Goal: Navigation & Orientation: Find specific page/section

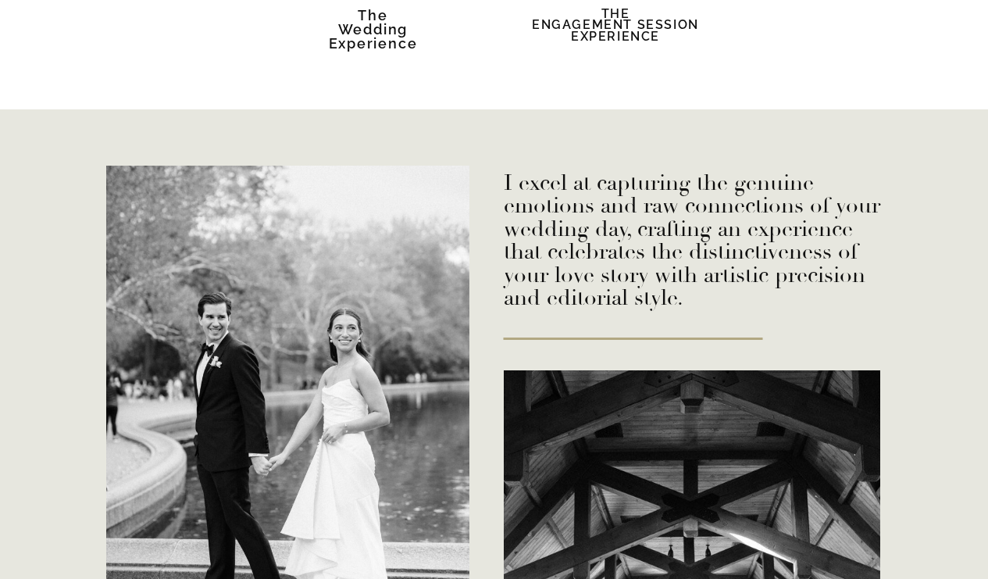
scroll to position [2889, 0]
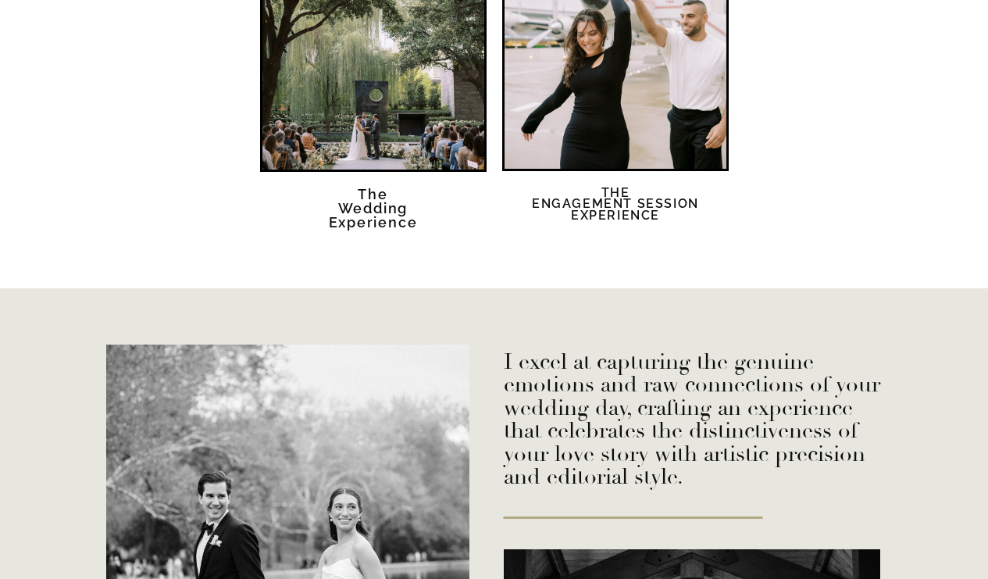
click at [415, 125] on div at bounding box center [373, 59] width 222 height 222
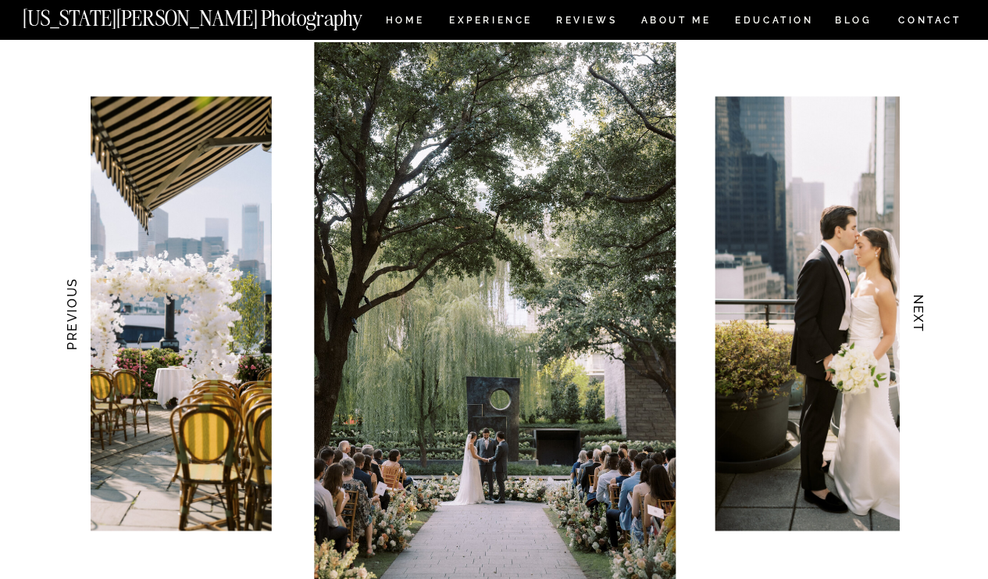
scroll to position [1502, 0]
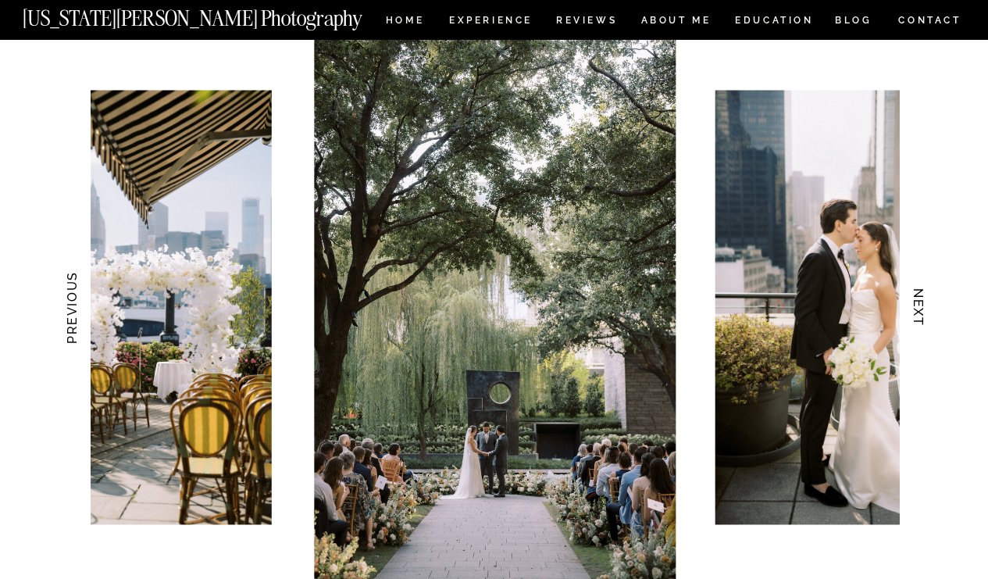
click at [916, 316] on h3 "NEXT" at bounding box center [918, 307] width 16 height 98
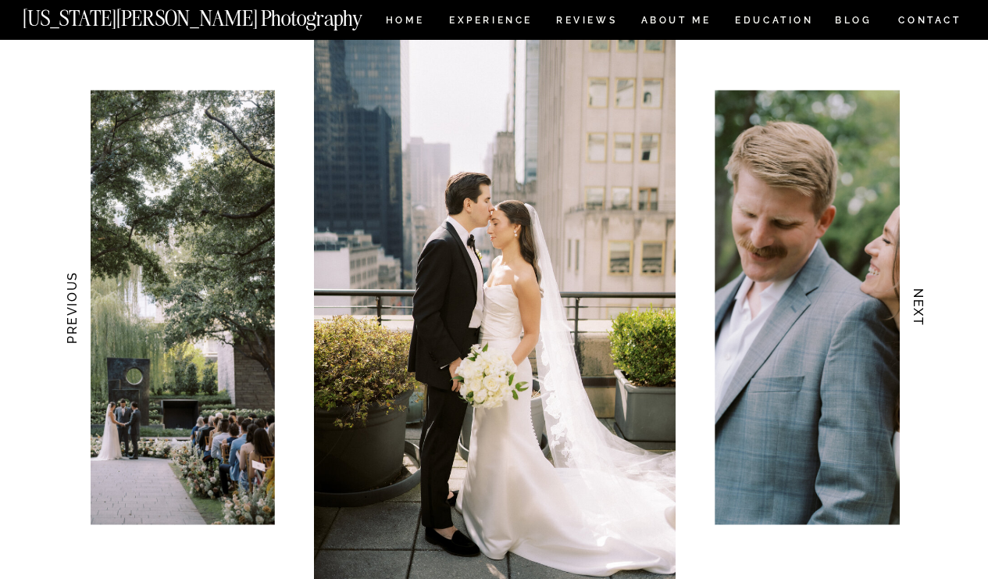
click at [915, 317] on h3 "NEXT" at bounding box center [918, 307] width 16 height 98
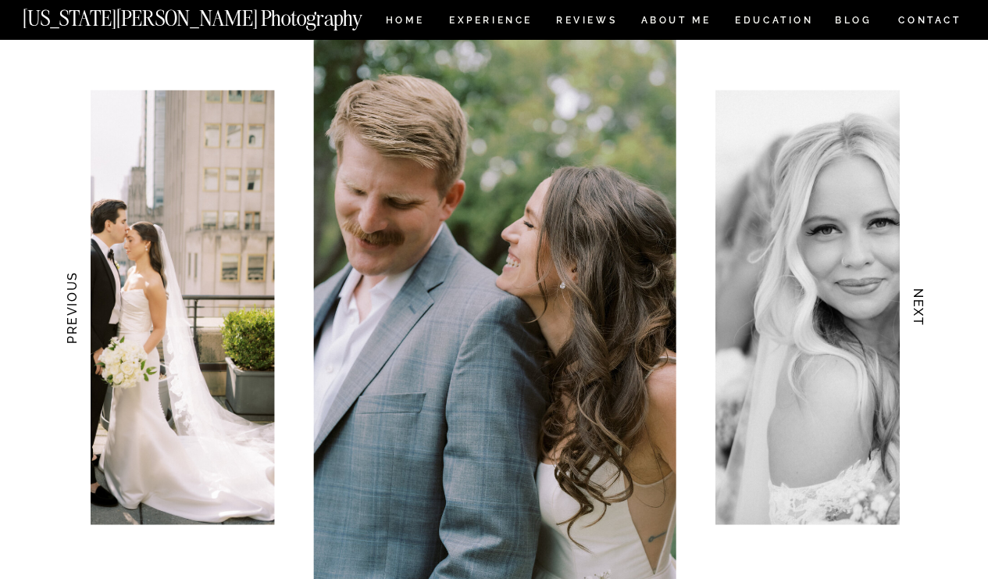
click at [916, 317] on h3 "NEXT" at bounding box center [918, 307] width 16 height 98
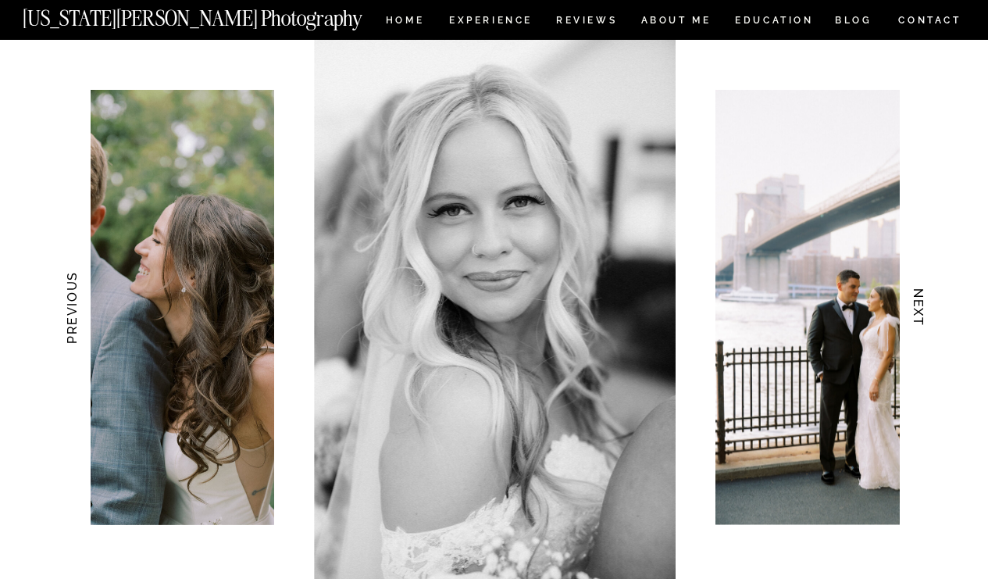
click at [918, 318] on h3 "NEXT" at bounding box center [918, 307] width 16 height 98
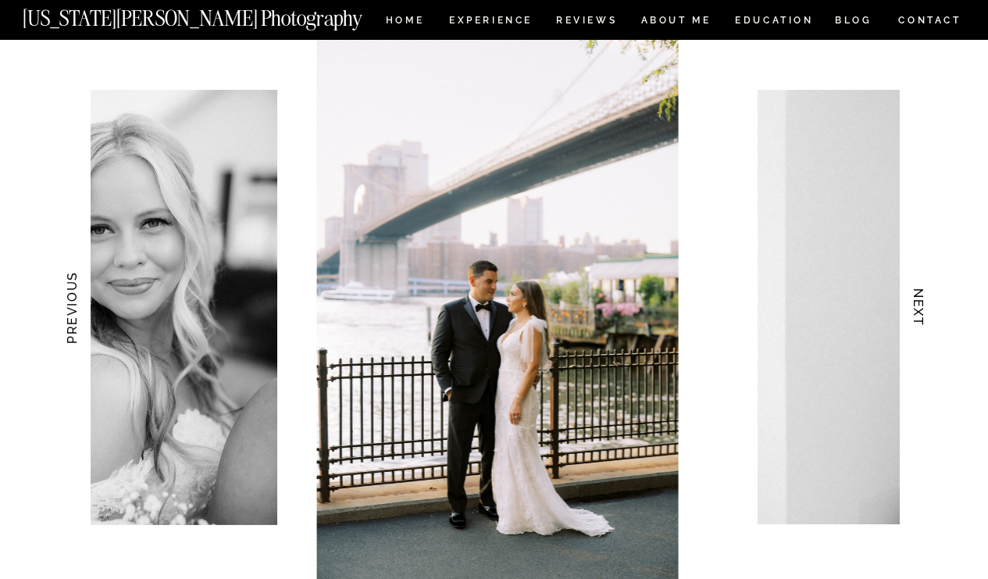
click at [918, 318] on h3 "NEXT" at bounding box center [918, 307] width 16 height 98
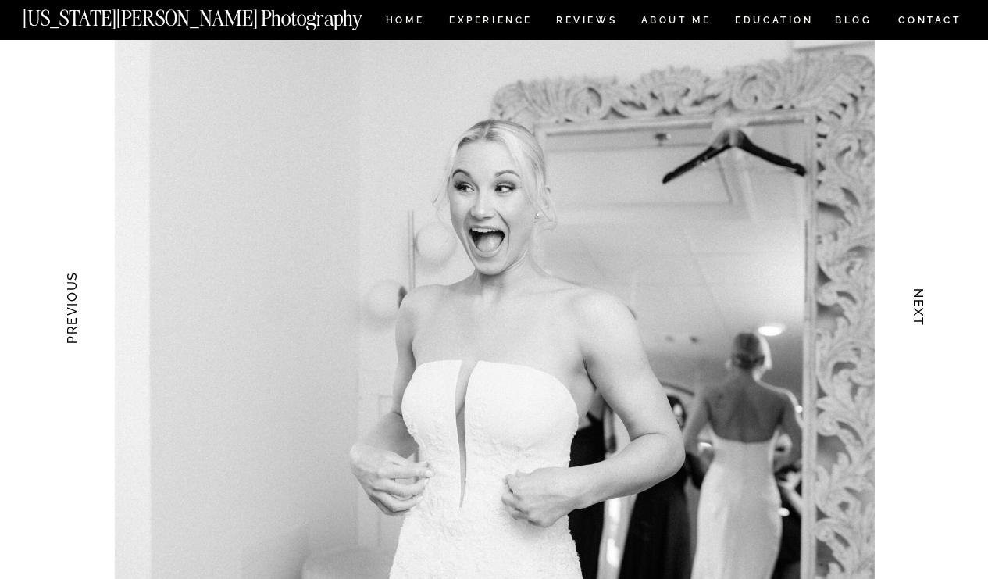
click at [918, 318] on h3 "NEXT" at bounding box center [918, 307] width 16 height 98
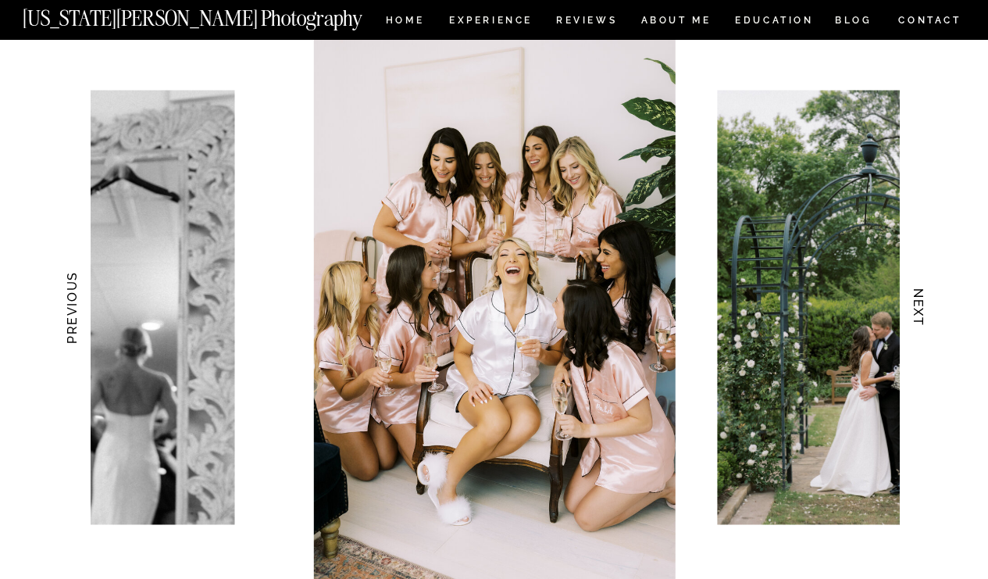
click at [918, 318] on h3 "NEXT" at bounding box center [918, 307] width 16 height 98
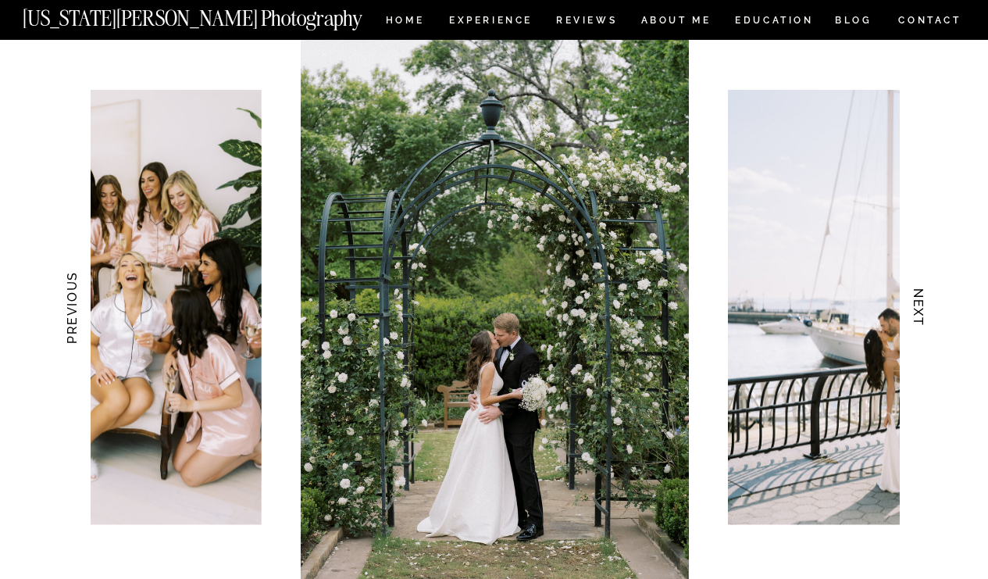
click at [918, 318] on h3 "NEXT" at bounding box center [918, 307] width 16 height 98
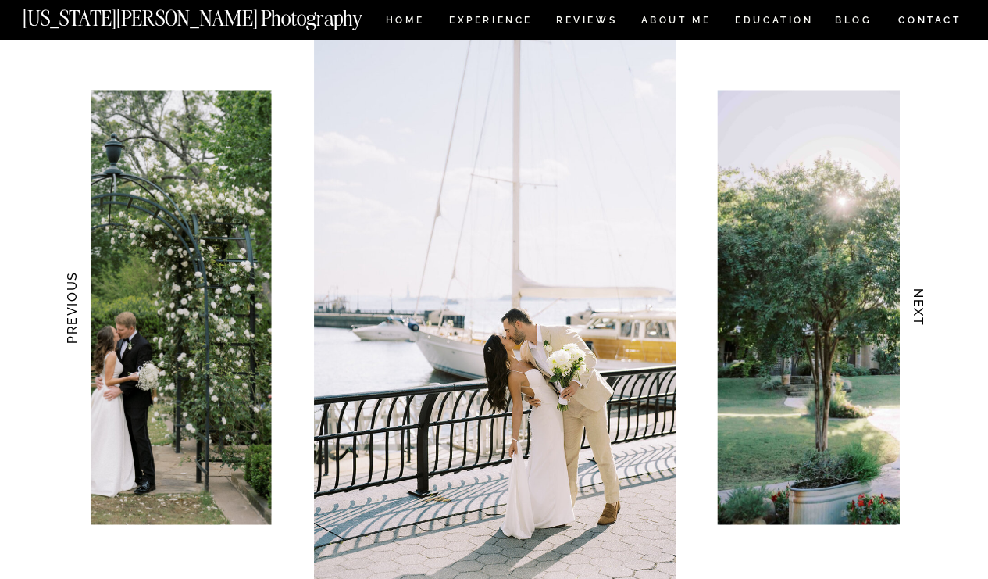
click at [920, 317] on h3 "NEXT" at bounding box center [918, 307] width 16 height 98
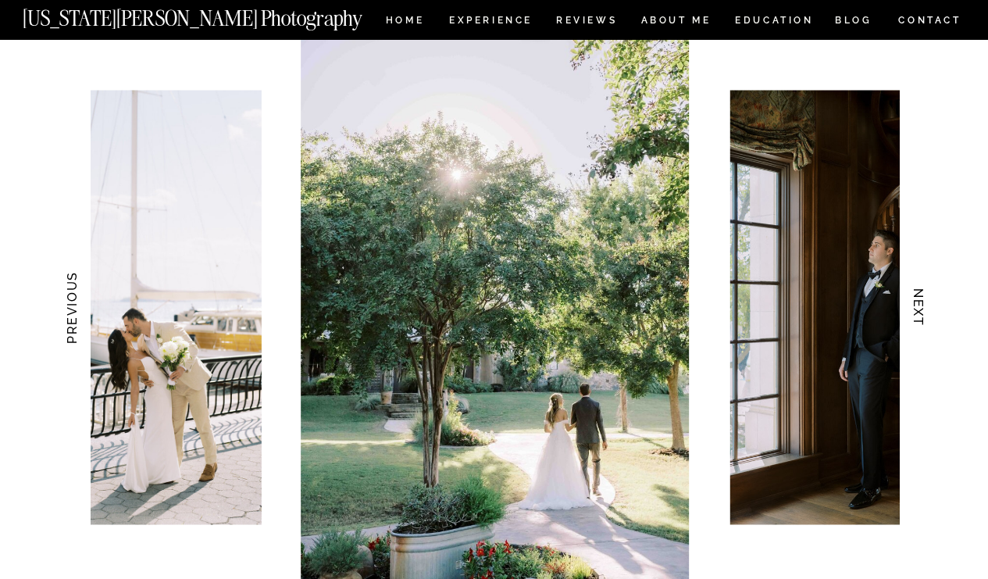
click at [920, 316] on h3 "NEXT" at bounding box center [918, 307] width 16 height 98
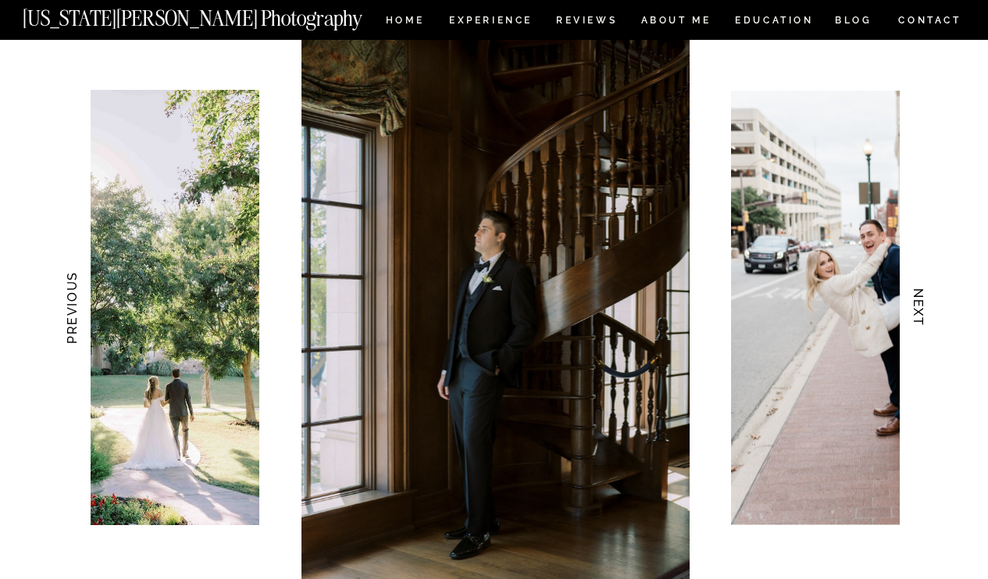
click at [920, 317] on h3 "NEXT" at bounding box center [918, 307] width 16 height 98
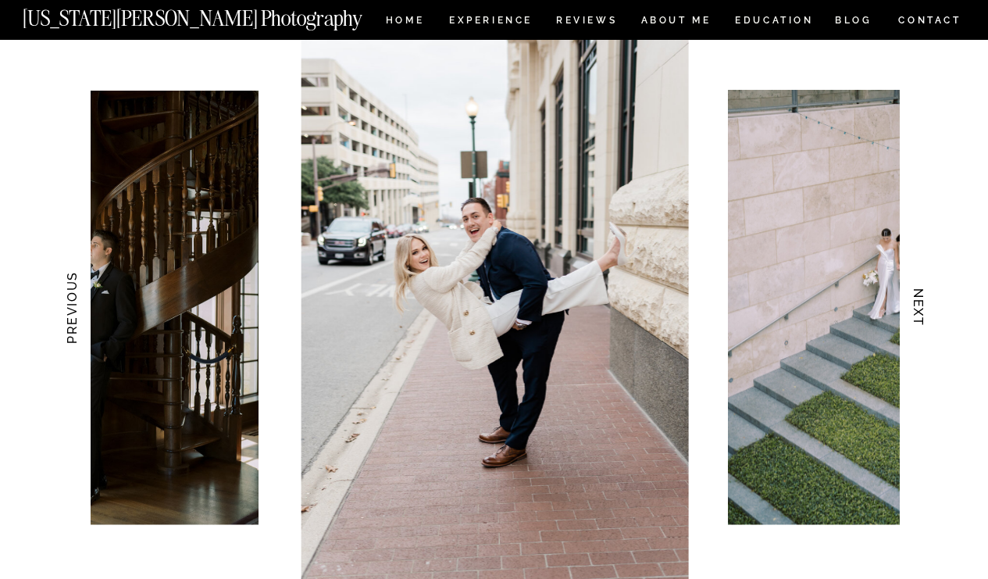
click at [921, 318] on h3 "NEXT" at bounding box center [918, 307] width 16 height 98
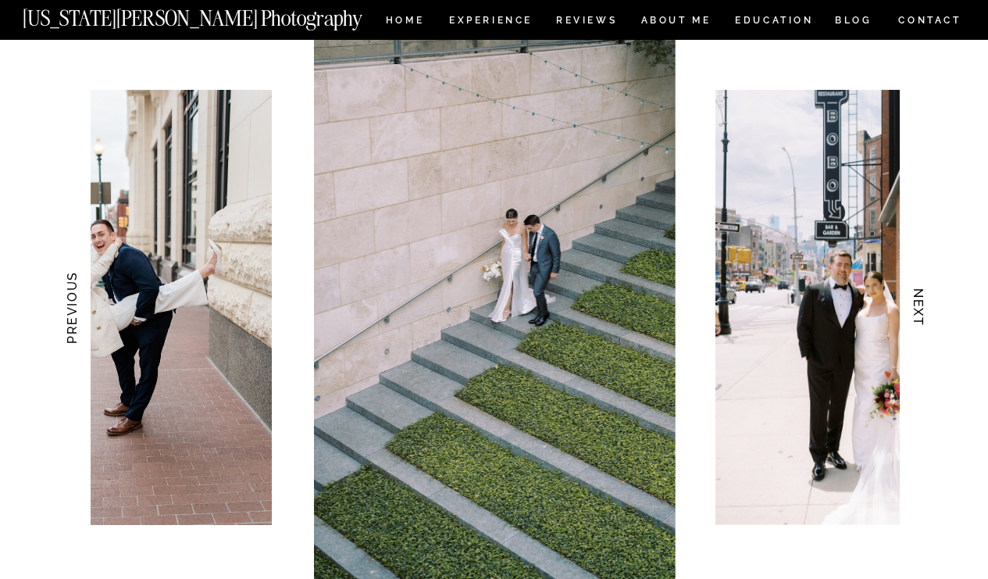
click at [921, 318] on h3 "NEXT" at bounding box center [918, 307] width 16 height 98
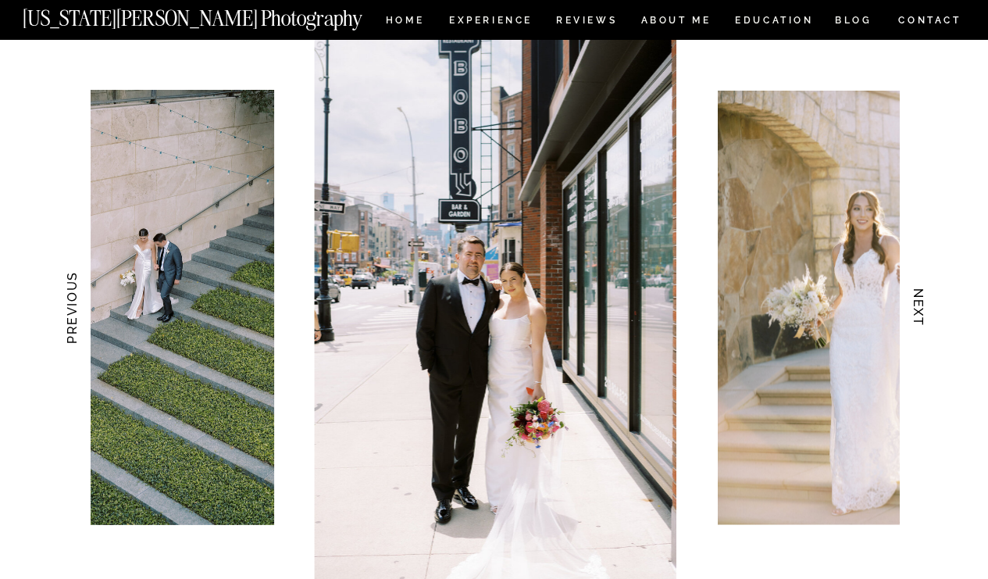
click at [921, 319] on h3 "NEXT" at bounding box center [918, 307] width 16 height 98
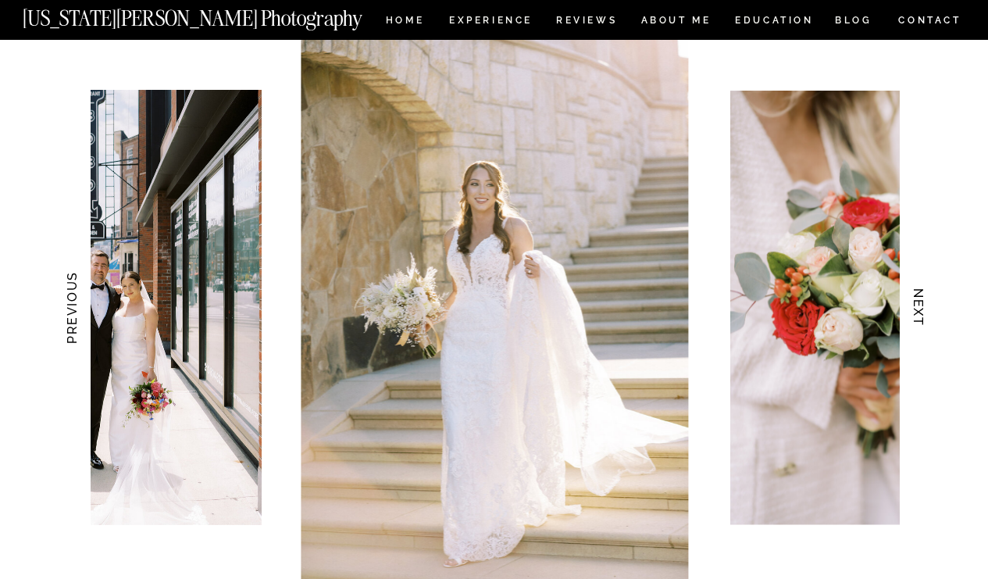
click at [922, 319] on h3 "NEXT" at bounding box center [918, 307] width 16 height 98
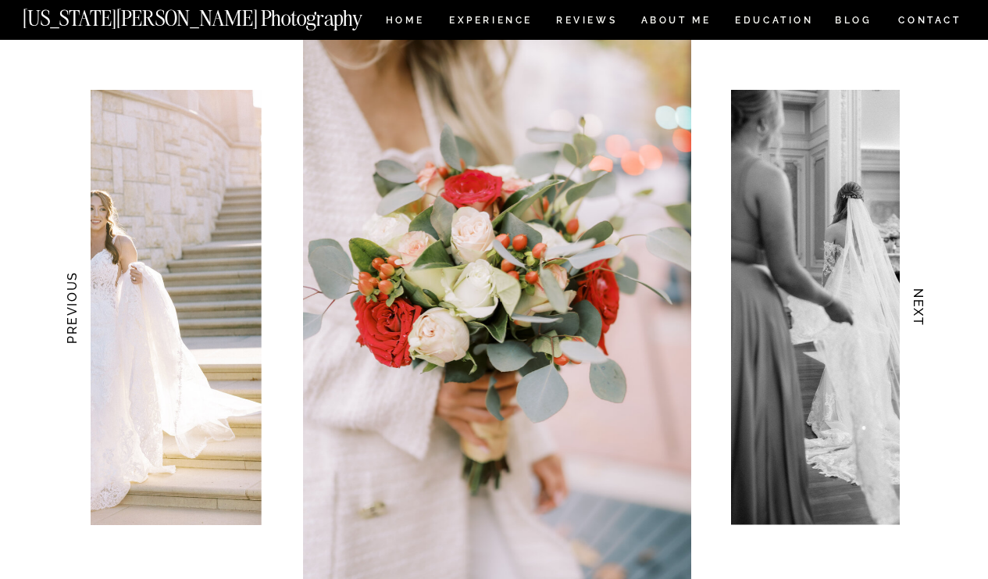
click at [922, 319] on h3 "NEXT" at bounding box center [918, 307] width 16 height 98
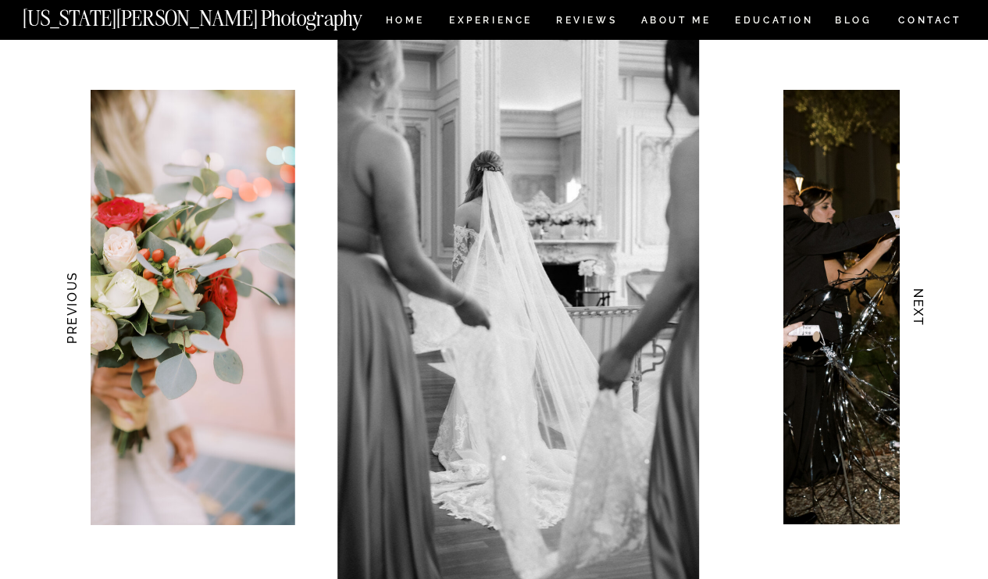
click at [922, 319] on h3 "NEXT" at bounding box center [918, 307] width 16 height 98
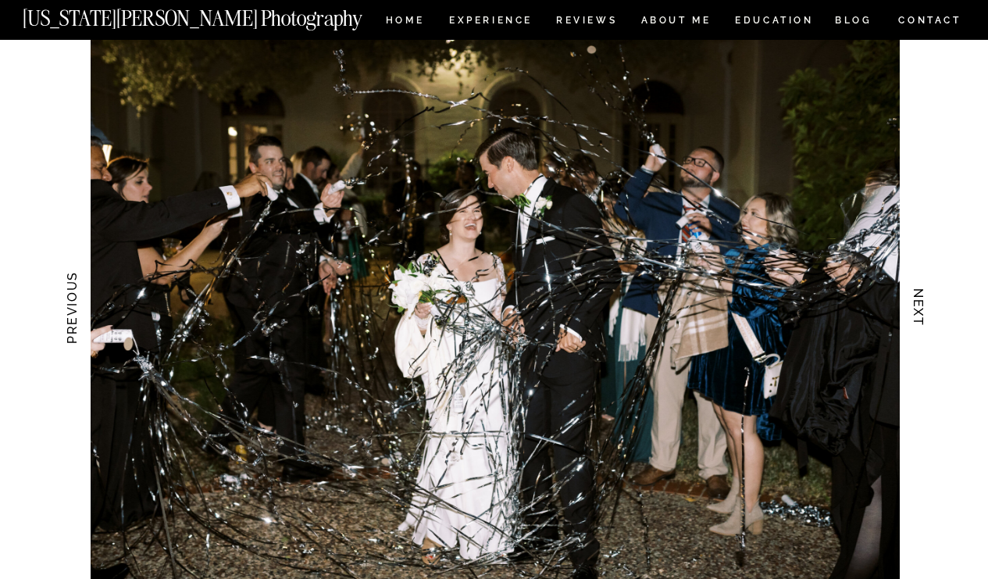
click at [922, 320] on h3 "NEXT" at bounding box center [918, 307] width 16 height 98
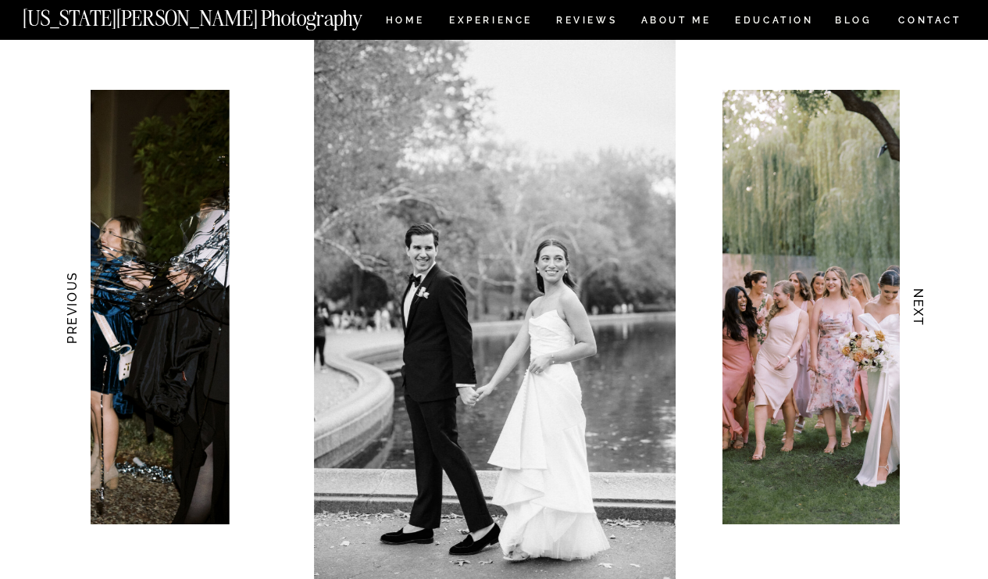
click at [922, 320] on h3 "NEXT" at bounding box center [918, 307] width 16 height 98
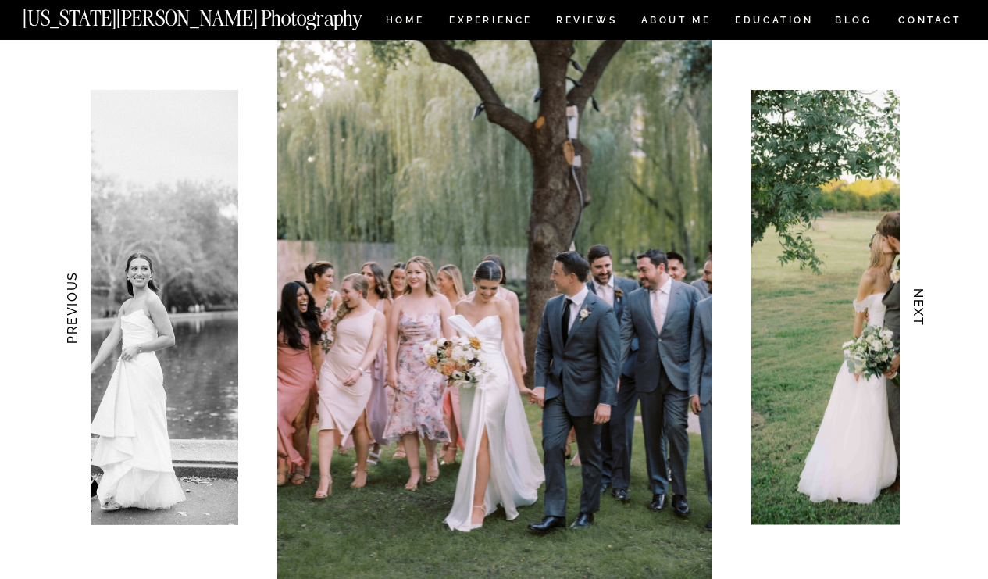
click at [923, 321] on h3 "NEXT" at bounding box center [918, 307] width 16 height 98
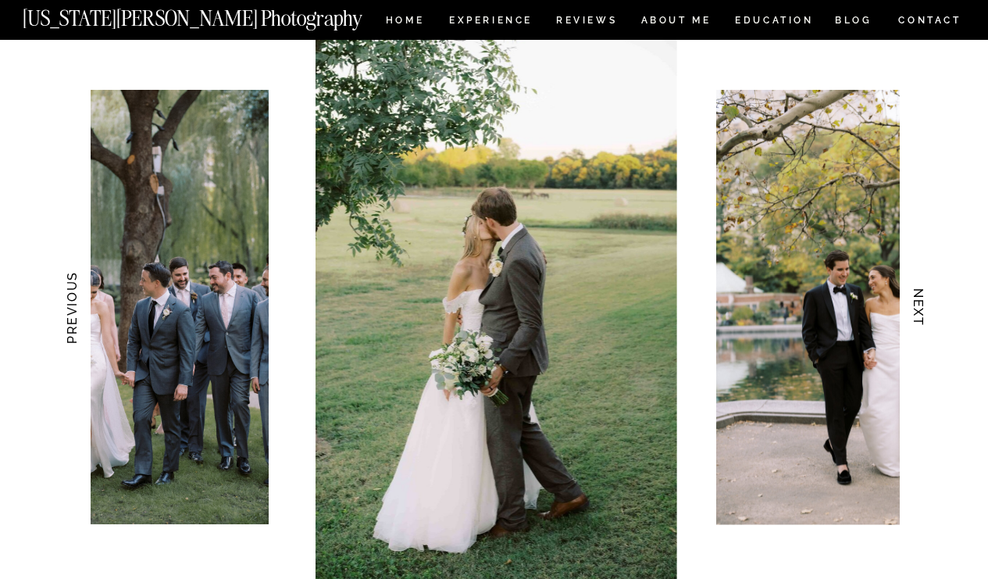
click at [923, 321] on h3 "NEXT" at bounding box center [918, 307] width 16 height 98
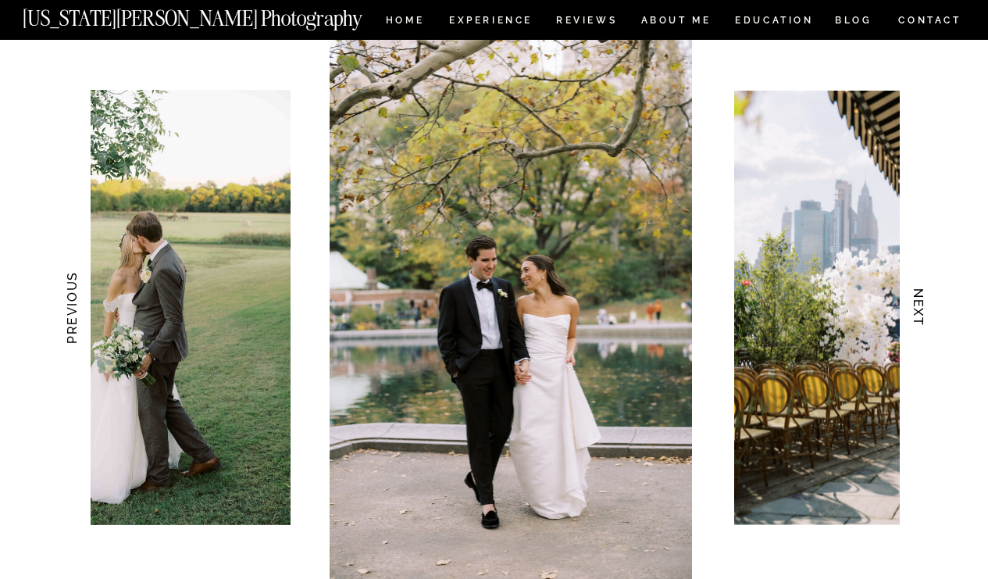
click at [923, 321] on h3 "NEXT" at bounding box center [918, 307] width 16 height 98
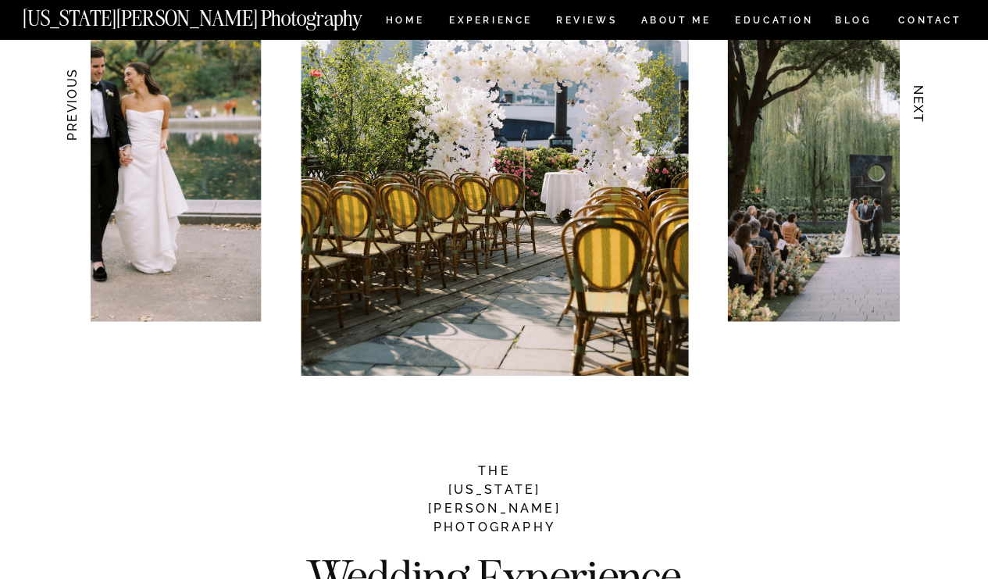
scroll to position [0, 0]
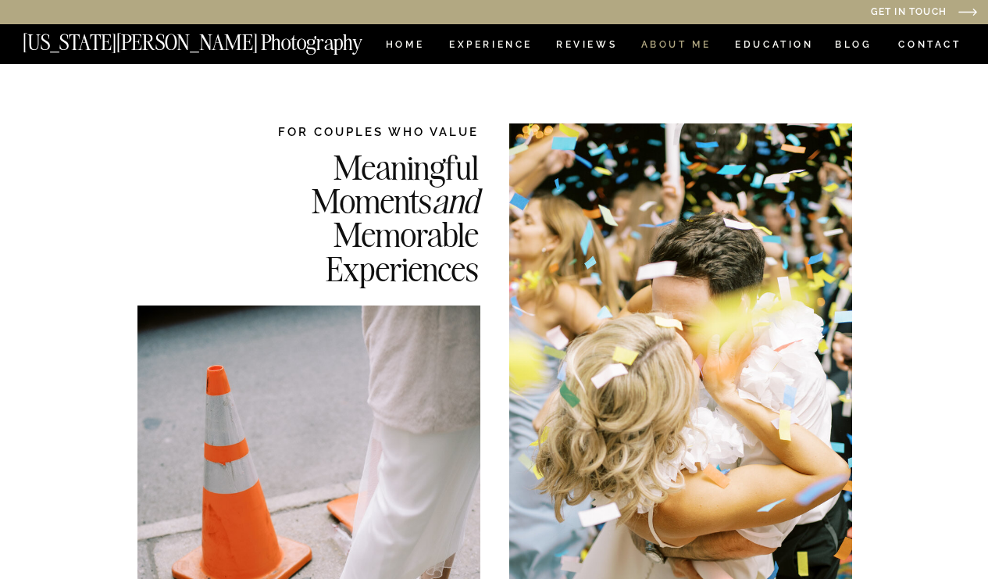
click at [704, 43] on nav "ABOUT ME" at bounding box center [675, 46] width 71 height 13
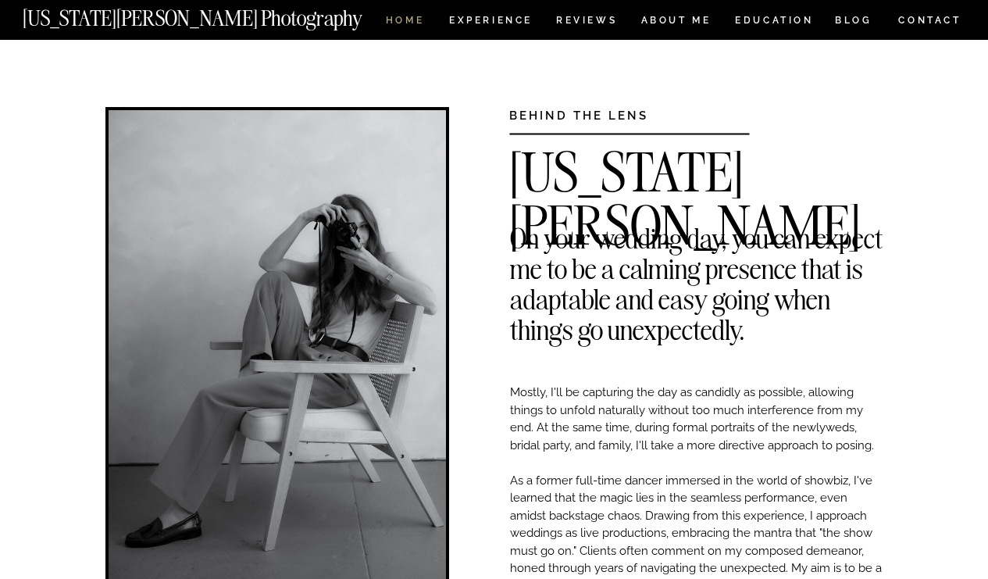
click at [411, 27] on nav "HOME" at bounding box center [405, 22] width 45 height 13
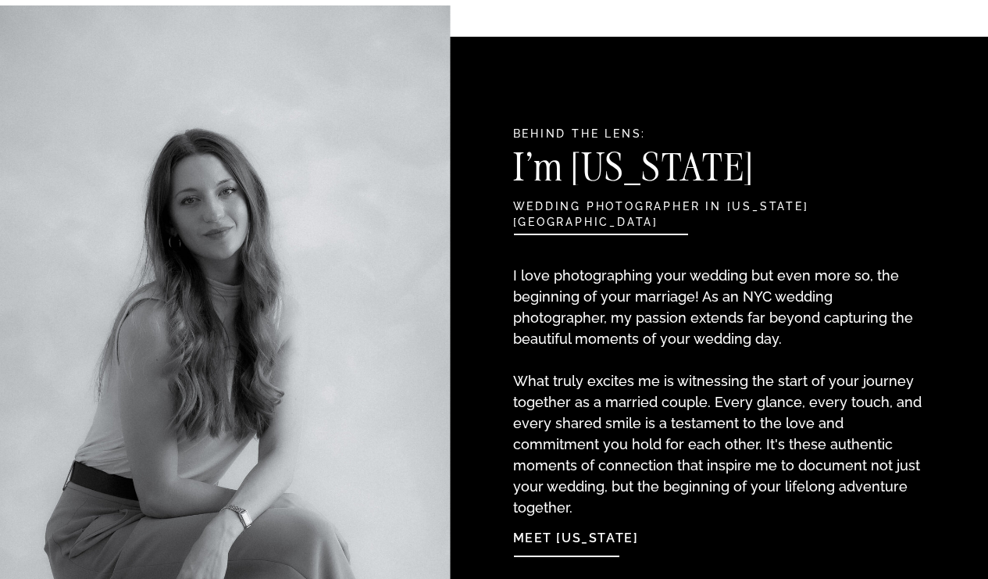
scroll to position [1591, 0]
